Goal: Transaction & Acquisition: Purchase product/service

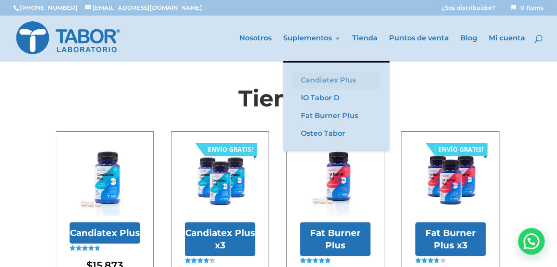
click at [335, 79] on link "Candiatex Plus" at bounding box center [336, 80] width 89 height 18
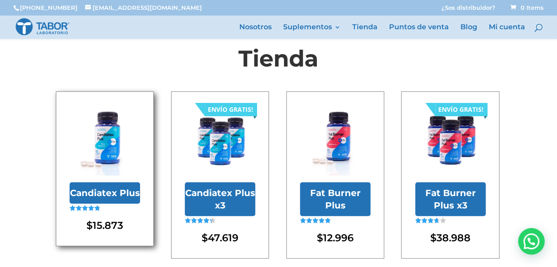
scroll to position [3, 0]
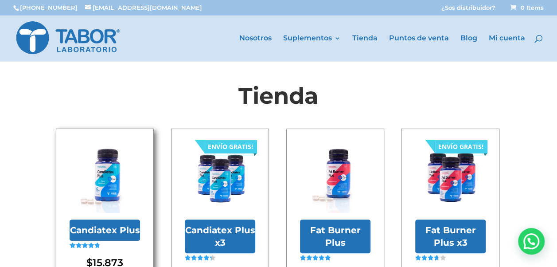
click at [117, 168] on img at bounding box center [105, 177] width 70 height 70
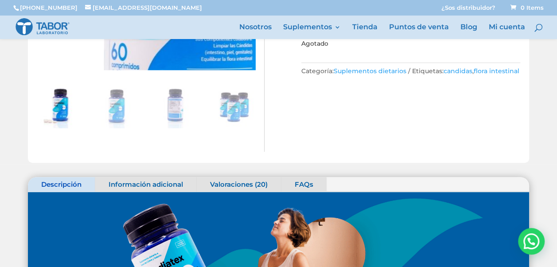
scroll to position [221, 0]
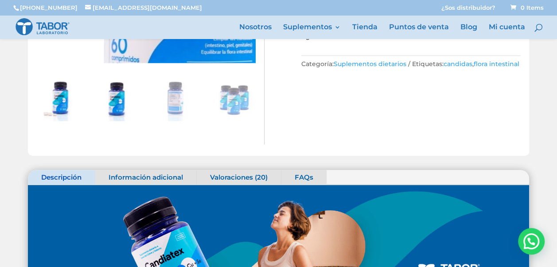
click at [109, 97] on img at bounding box center [117, 100] width 44 height 44
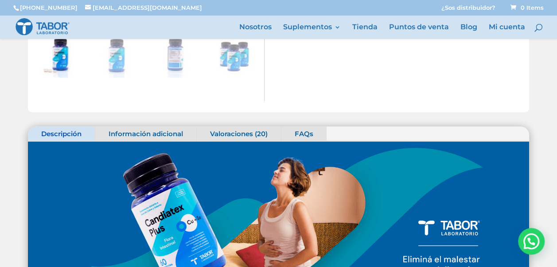
scroll to position [177, 0]
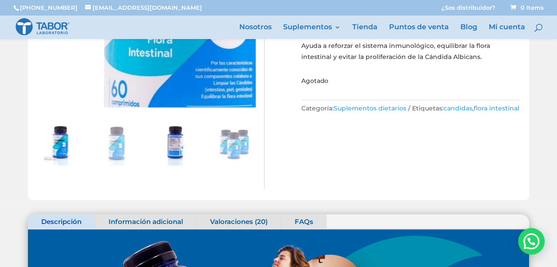
click at [175, 148] on img at bounding box center [175, 144] width 44 height 44
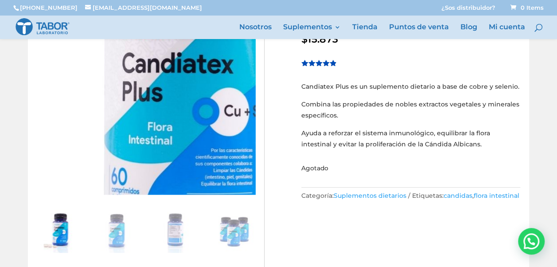
scroll to position [89, 0]
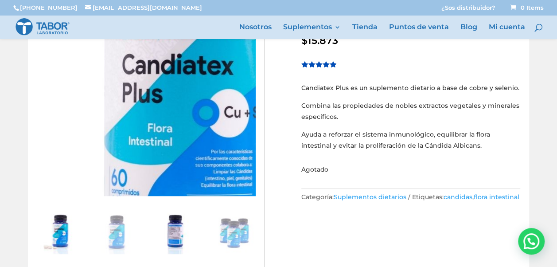
click at [169, 236] on img at bounding box center [175, 232] width 44 height 44
click at [118, 230] on img at bounding box center [117, 232] width 44 height 44
click at [184, 234] on img at bounding box center [175, 232] width 44 height 44
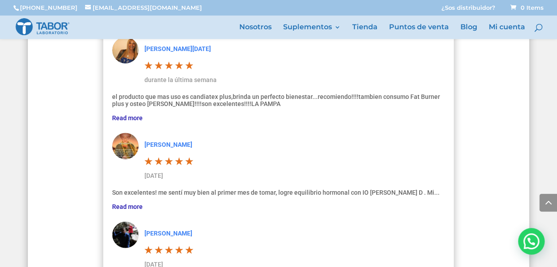
scroll to position [2170, 0]
